Goal: Information Seeking & Learning: Learn about a topic

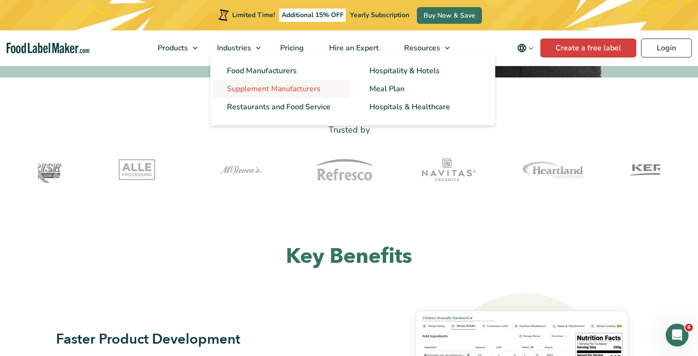
click at [253, 84] on span "Supplement Manufacturers" at bounding box center [274, 89] width 94 height 10
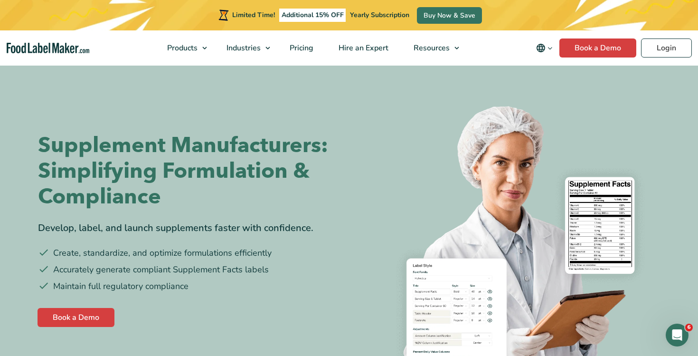
click at [198, 166] on h1 "Supplement Manufacturers: Simplifying Formulation & Compliance" at bounding box center [190, 171] width 304 height 77
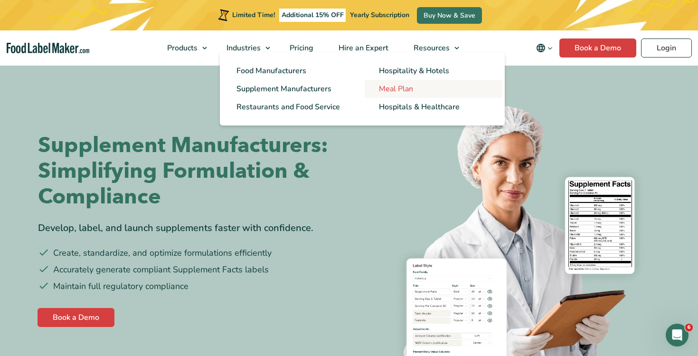
click at [383, 86] on span "Meal Plan" at bounding box center [396, 89] width 34 height 10
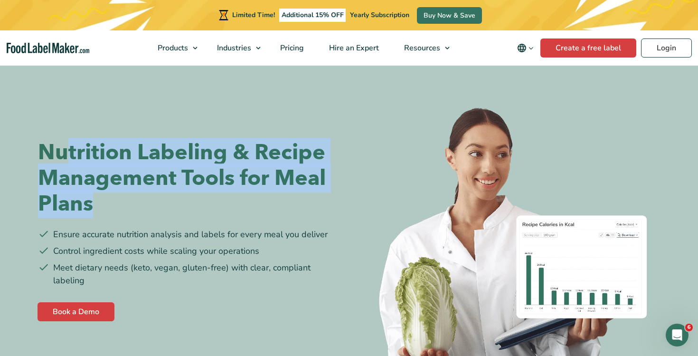
drag, startPoint x: 131, startPoint y: 209, endPoint x: 69, endPoint y: 169, distance: 74.4
click at [69, 169] on h1 "Nutrition Labeling & Recipe Management Tools for Meal Plans" at bounding box center [190, 178] width 304 height 77
click at [90, 172] on h1 "Nutrition Labeling & Recipe Management Tools for Meal Plans" at bounding box center [190, 178] width 304 height 77
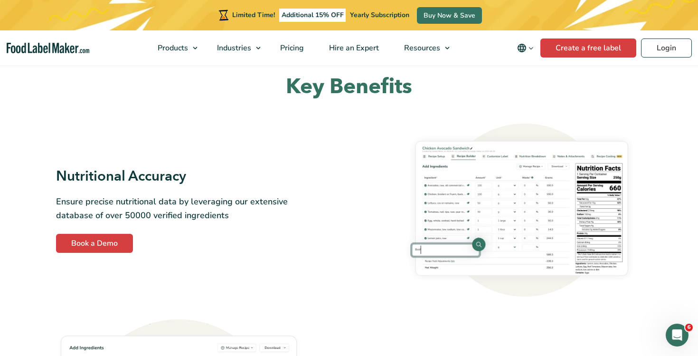
scroll to position [501, 0]
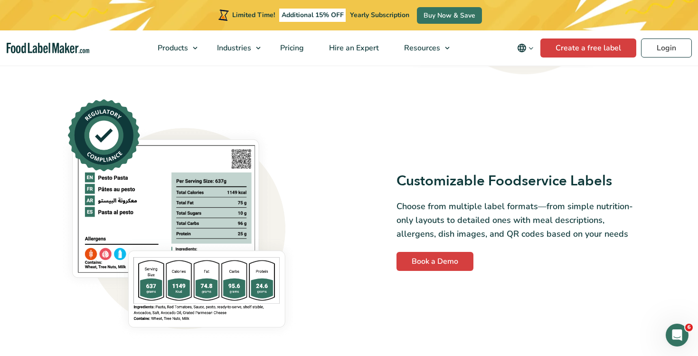
scroll to position [1130, 0]
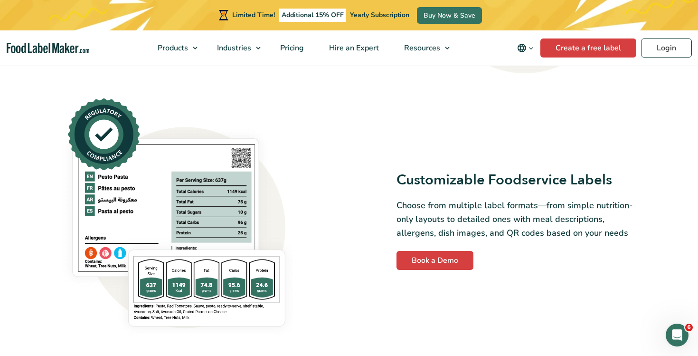
click at [643, 347] on div "Key Benefits Nutritional Accuracy Ensure precise nutritional data by leveraging…" at bounding box center [349, 221] width 589 height 1574
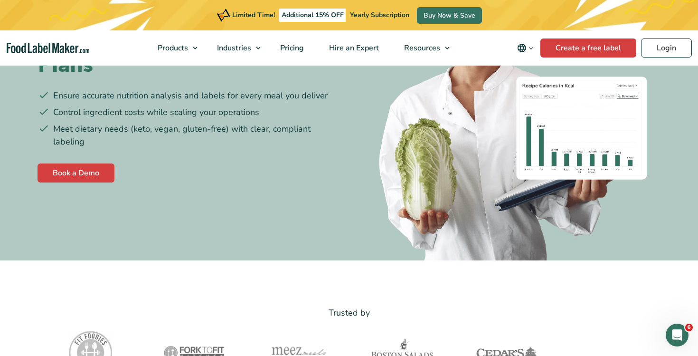
scroll to position [0, 0]
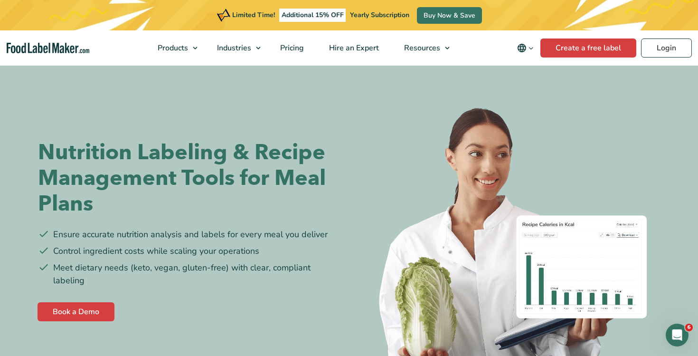
click at [321, 123] on div "Nutrition Labeling & Recipe Management Tools for Meal Plans Ensure accurate nut…" at bounding box center [190, 231] width 304 height 240
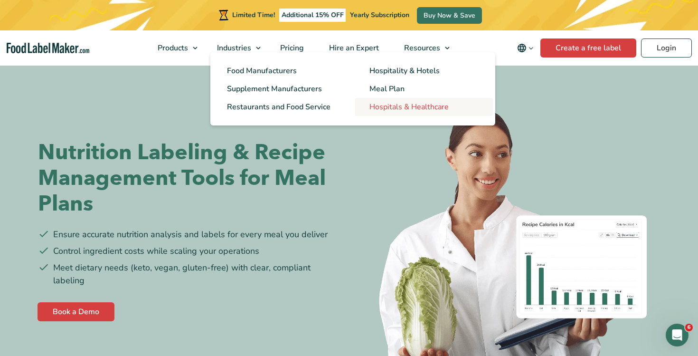
click at [382, 113] on link "Hospitals & Healthcare" at bounding box center [424, 107] width 138 height 18
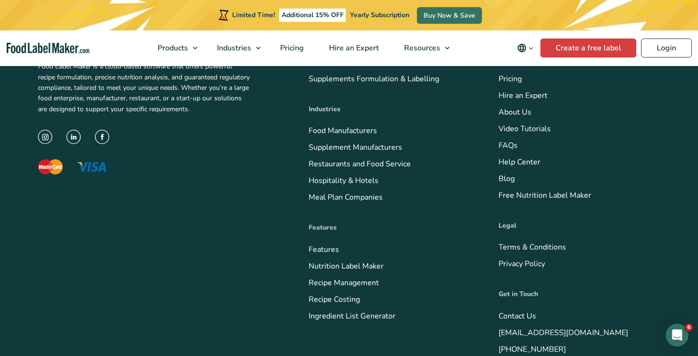
scroll to position [3406, 0]
